Goal: Information Seeking & Learning: Learn about a topic

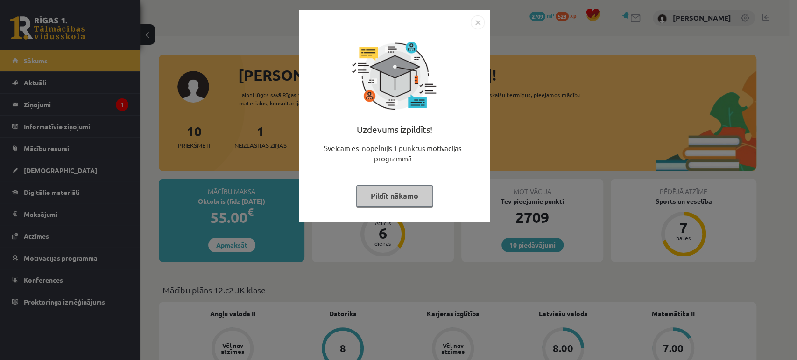
click at [406, 199] on button "Pildīt nākamo" at bounding box center [394, 195] width 77 height 21
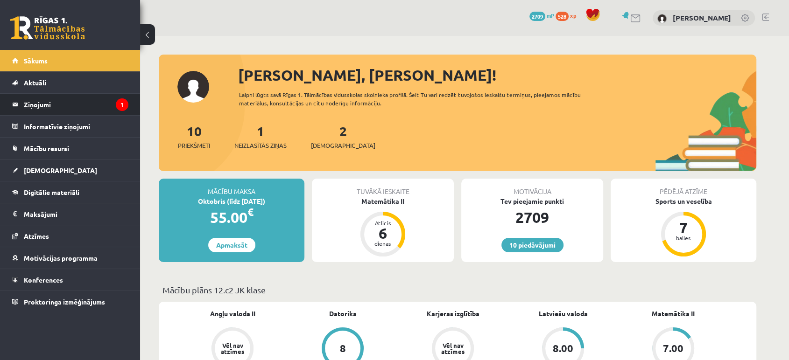
click at [103, 104] on legend "Ziņojumi 1" at bounding box center [76, 104] width 105 height 21
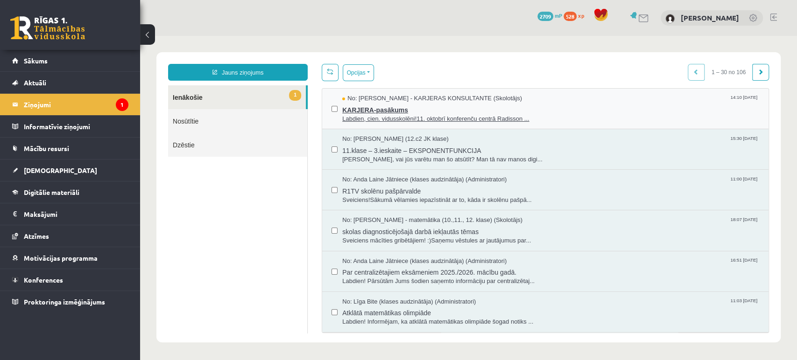
click at [366, 107] on span "KARJERA-pasākums" at bounding box center [550, 109] width 417 height 12
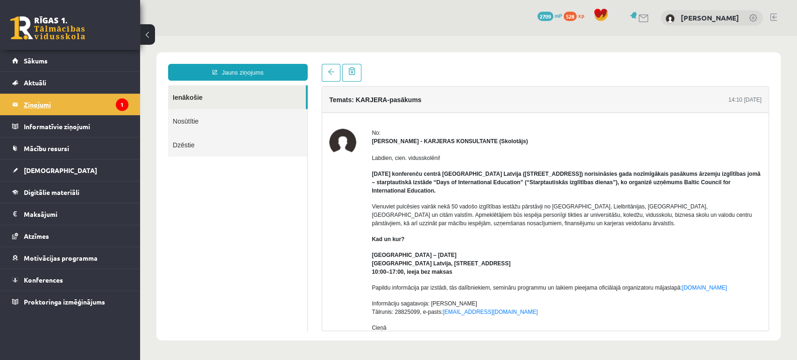
click at [52, 106] on legend "Ziņojumi 1" at bounding box center [76, 104] width 105 height 21
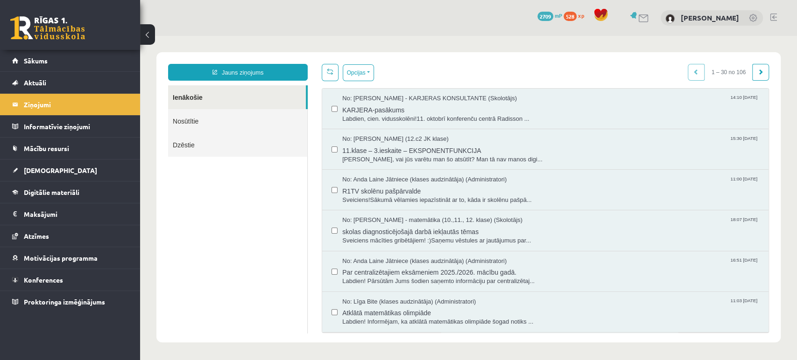
click at [52, 37] on link at bounding box center [47, 27] width 75 height 23
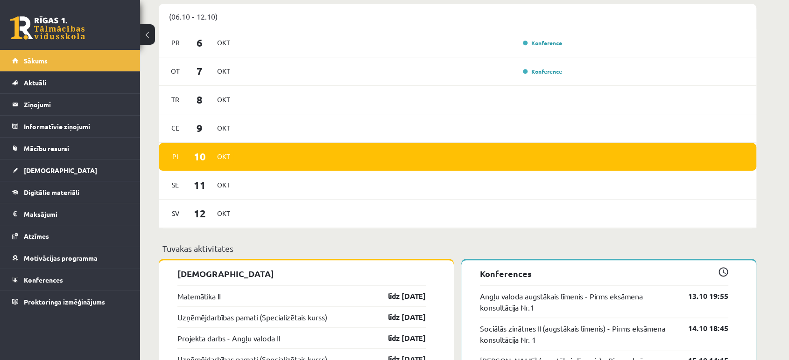
scroll to position [516, 0]
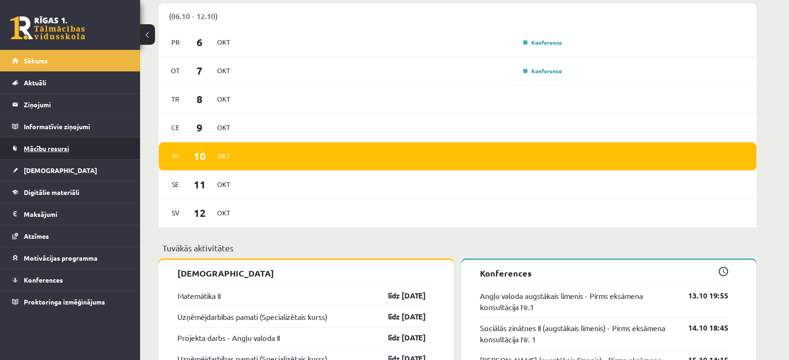
click at [46, 146] on span "Mācību resursi" at bounding box center [46, 148] width 45 height 8
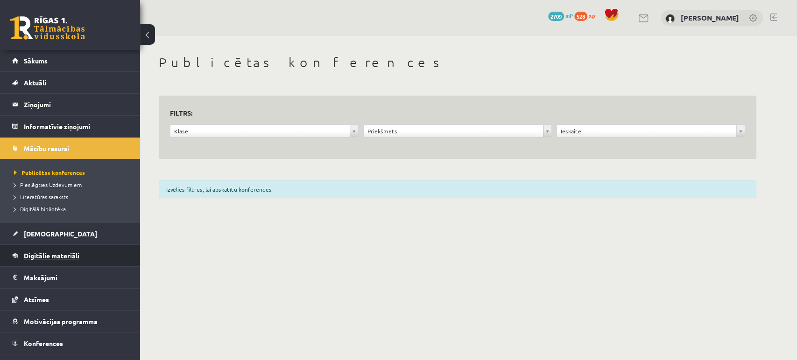
click at [49, 255] on span "Digitālie materiāli" at bounding box center [52, 256] width 56 height 8
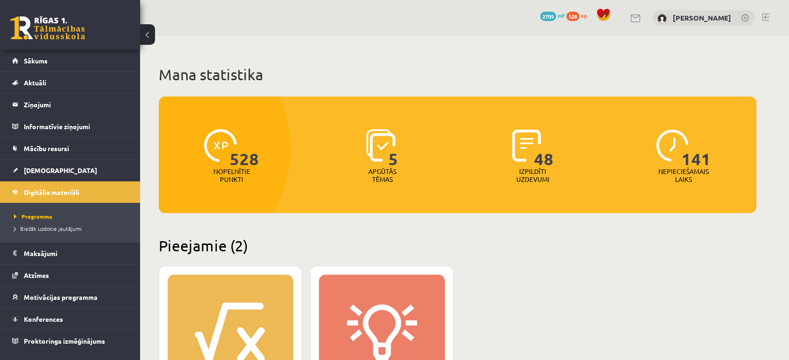
scroll to position [154, 0]
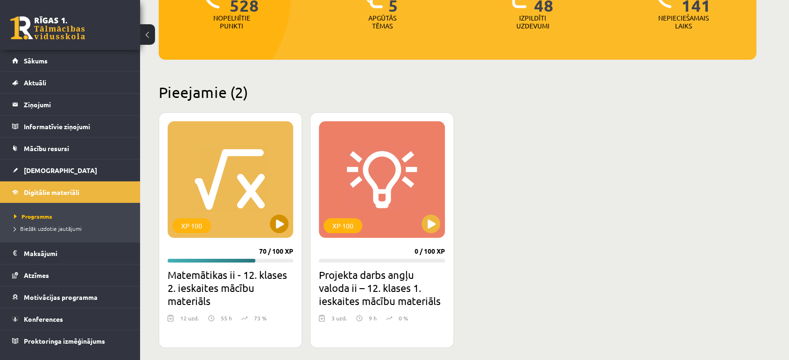
click at [209, 204] on div "XP 100" at bounding box center [231, 179] width 126 height 117
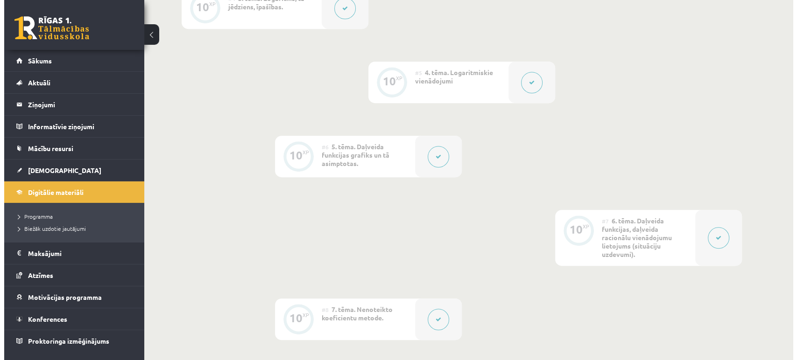
scroll to position [487, 0]
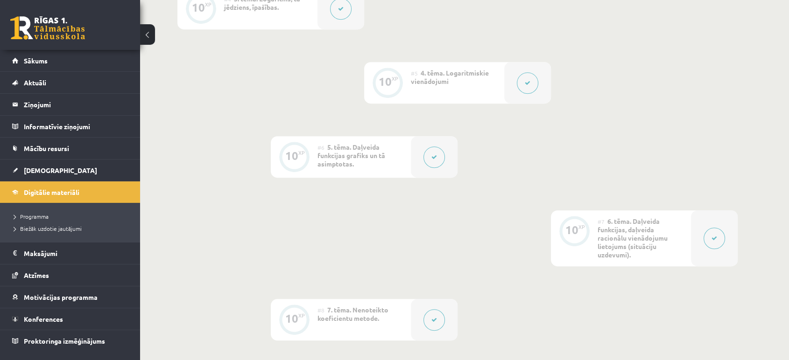
click at [538, 78] on div at bounding box center [527, 83] width 47 height 42
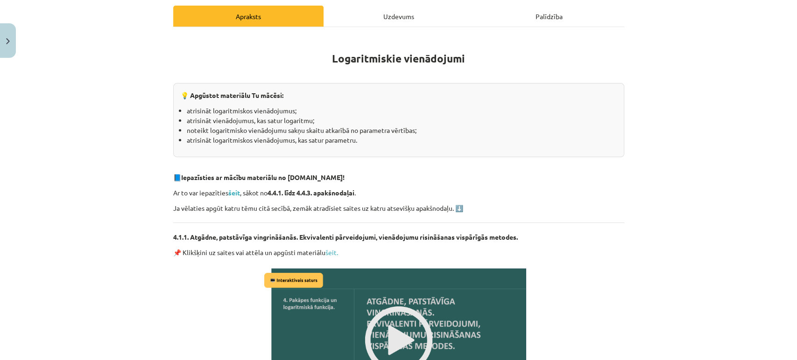
scroll to position [110, 0]
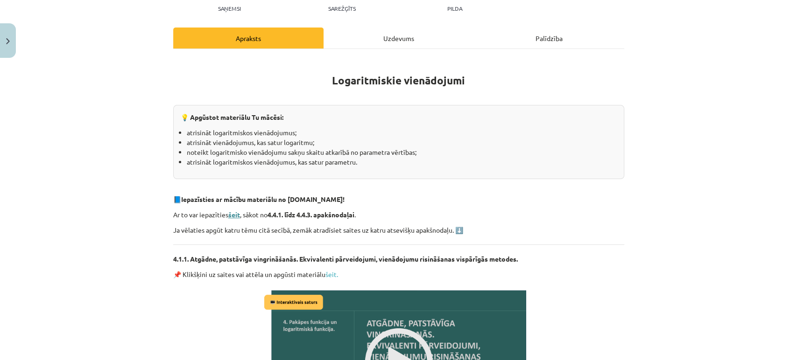
click at [228, 216] on strong "šeit" at bounding box center [234, 215] width 12 height 8
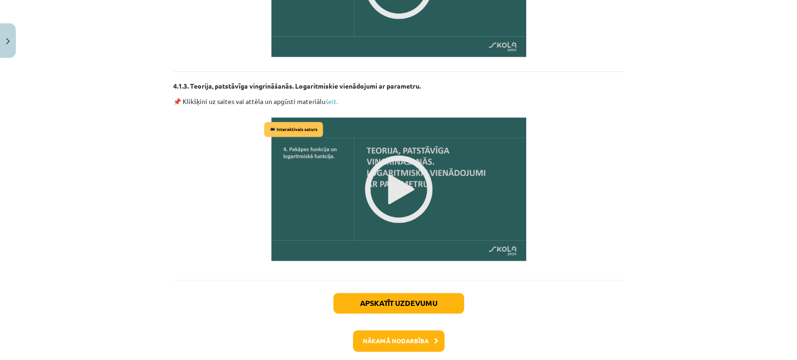
scroll to position [733, 0]
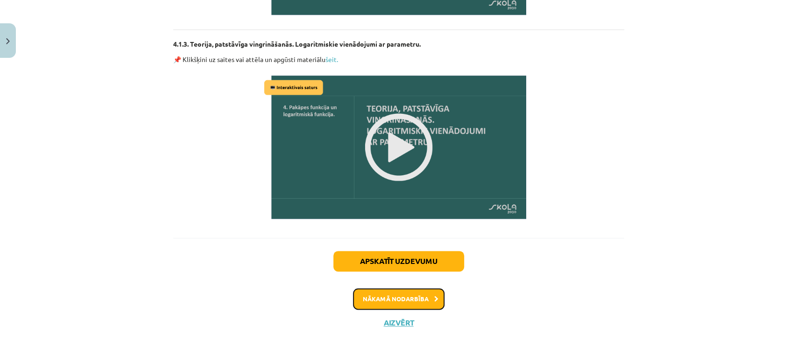
click at [400, 302] on button "Nākamā nodarbība" at bounding box center [399, 299] width 92 height 21
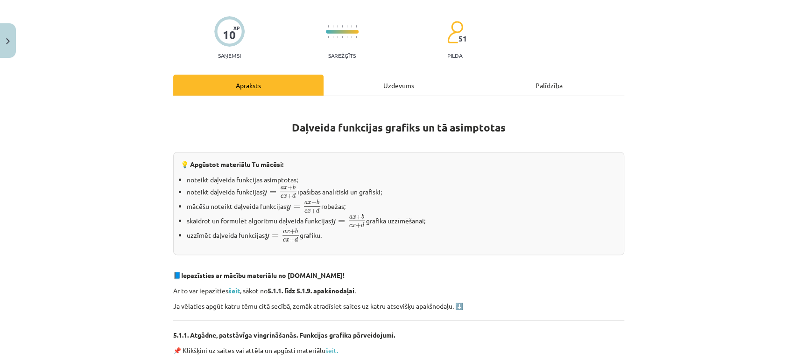
scroll to position [166, 0]
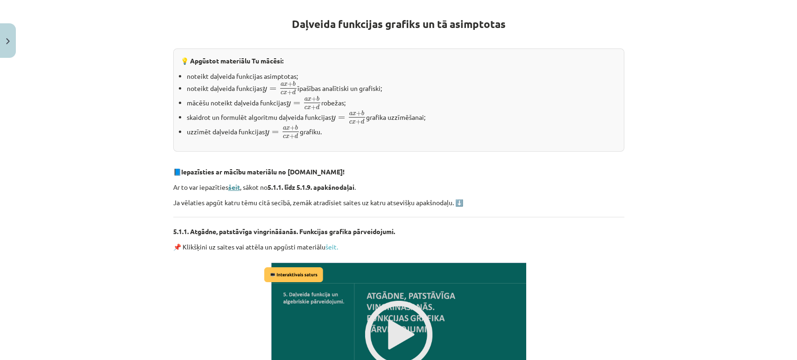
click at [230, 184] on strong "šeit" at bounding box center [234, 187] width 12 height 8
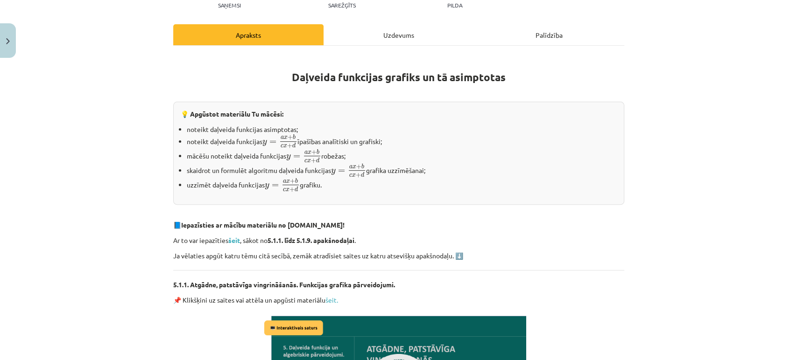
scroll to position [114, 0]
